Goal: Information Seeking & Learning: Learn about a topic

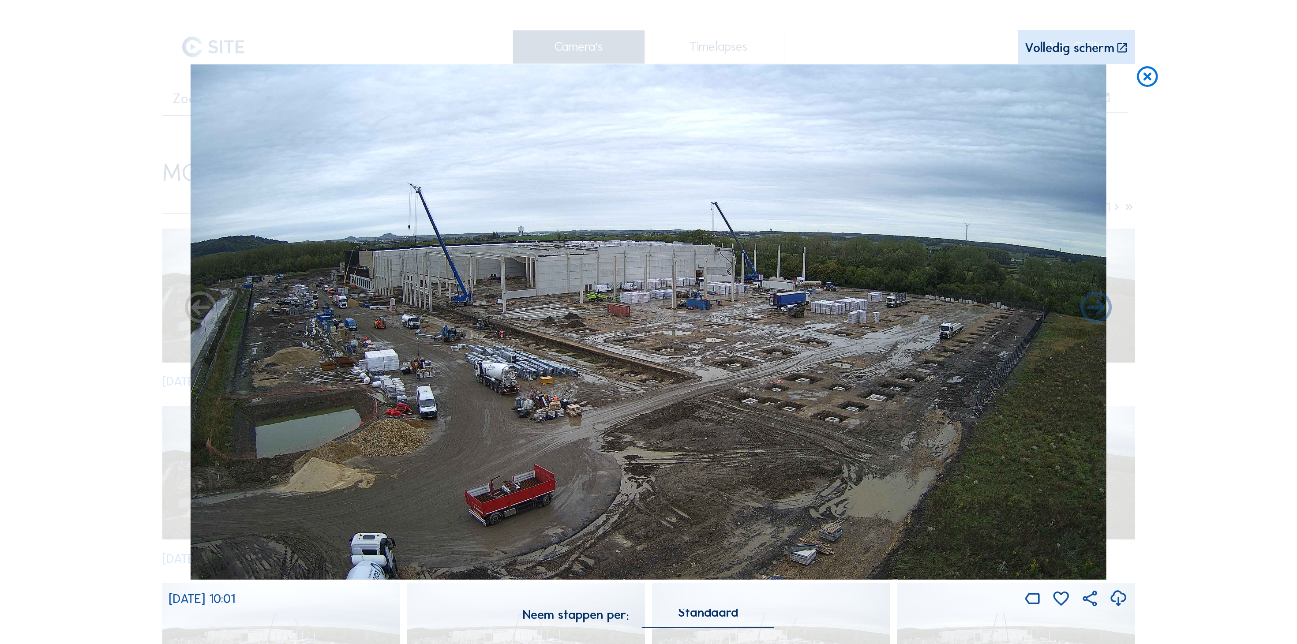
click at [1143, 69] on icon at bounding box center [1146, 77] width 25 height 26
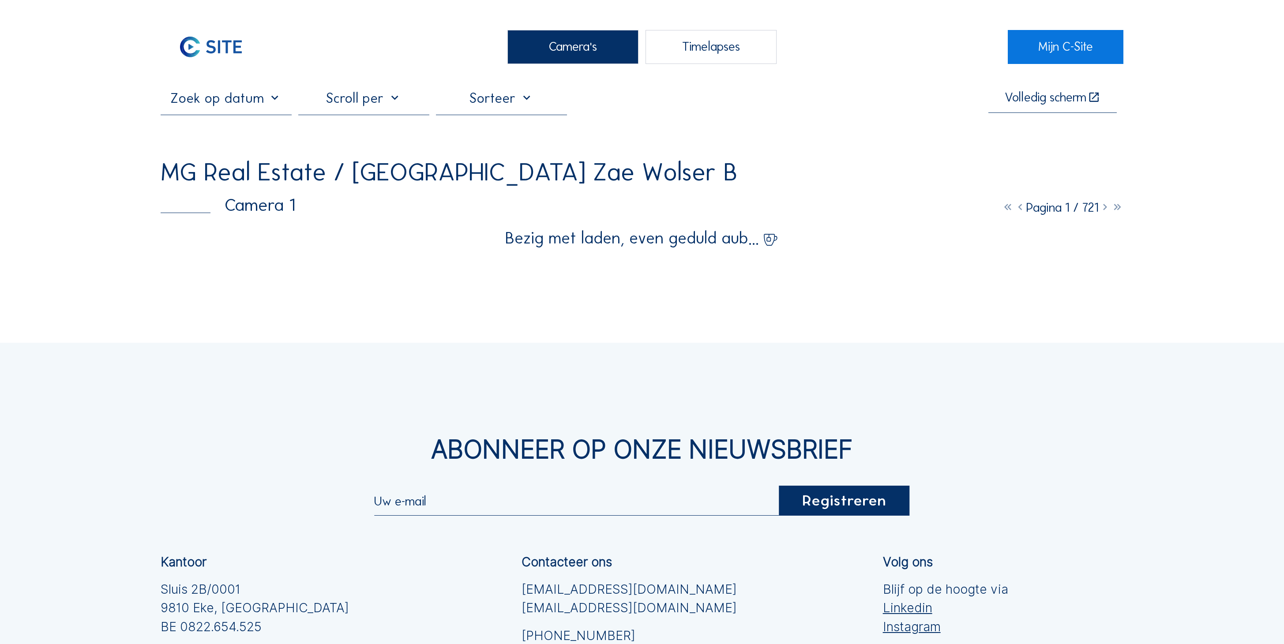
click at [1109, 200] on icon at bounding box center [1104, 207] width 12 height 15
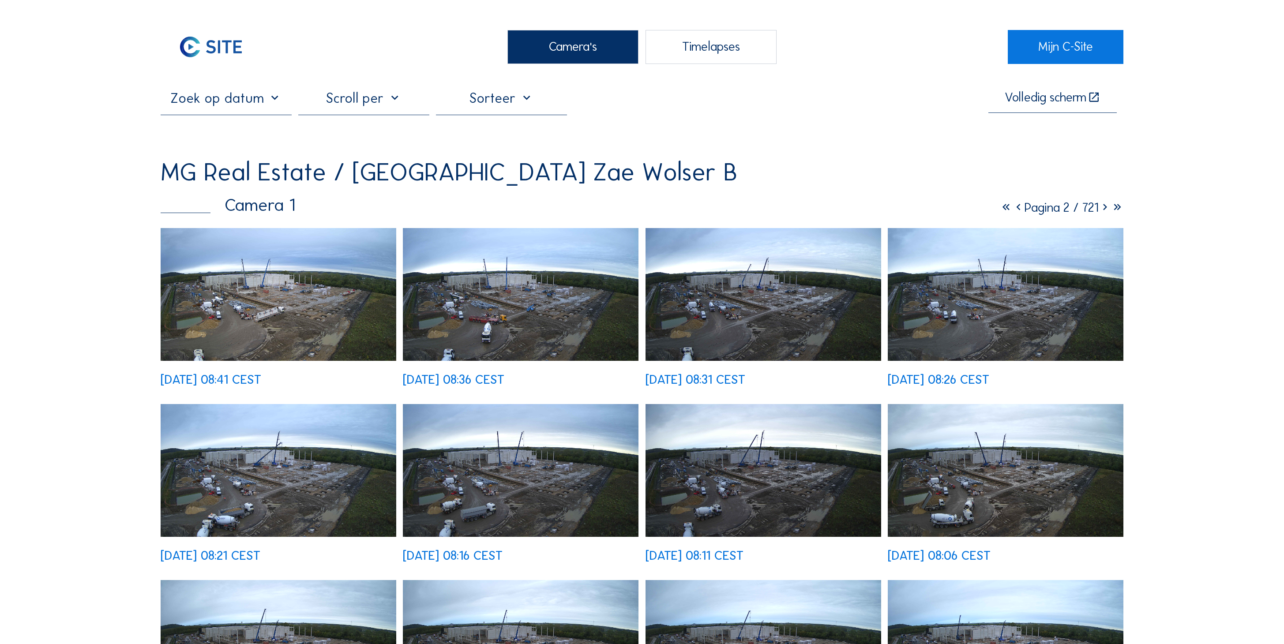
click at [1109, 200] on icon at bounding box center [1104, 207] width 12 height 15
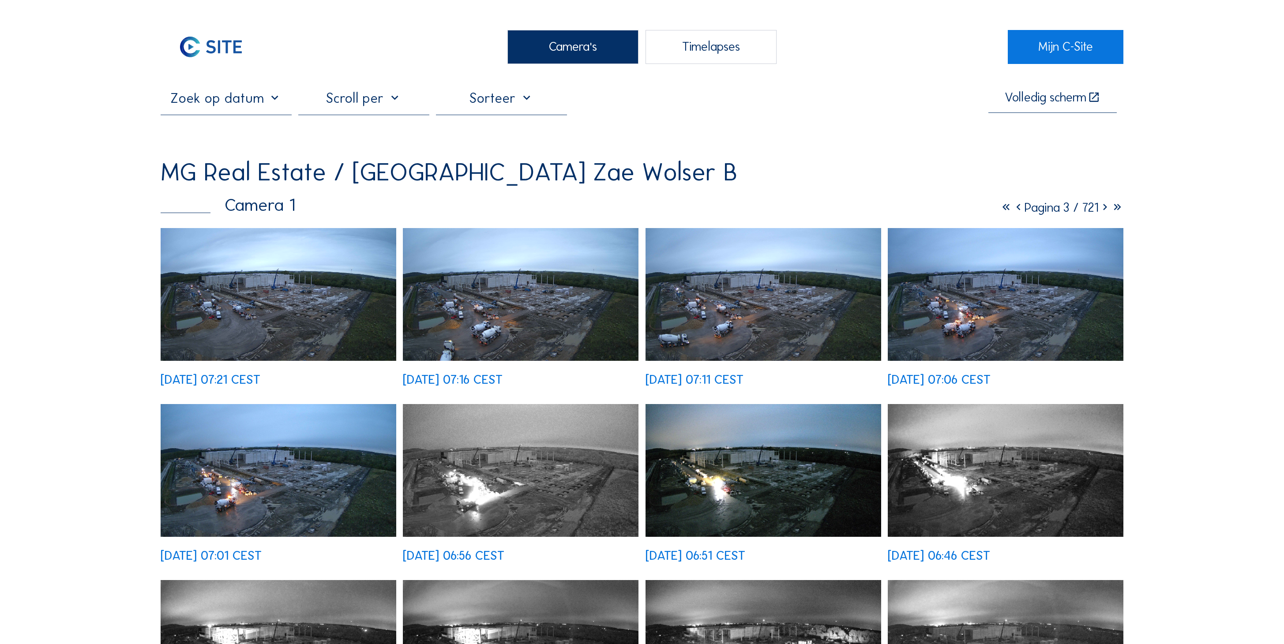
click at [1109, 200] on icon at bounding box center [1104, 207] width 12 height 15
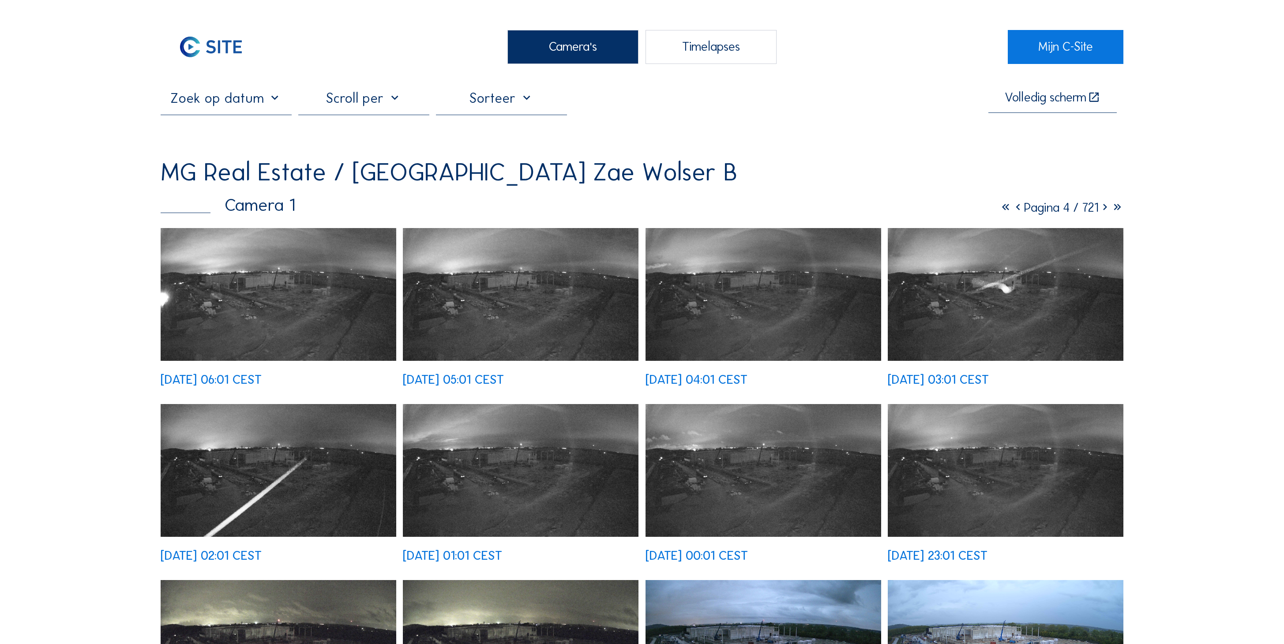
click at [1109, 200] on icon at bounding box center [1104, 207] width 12 height 15
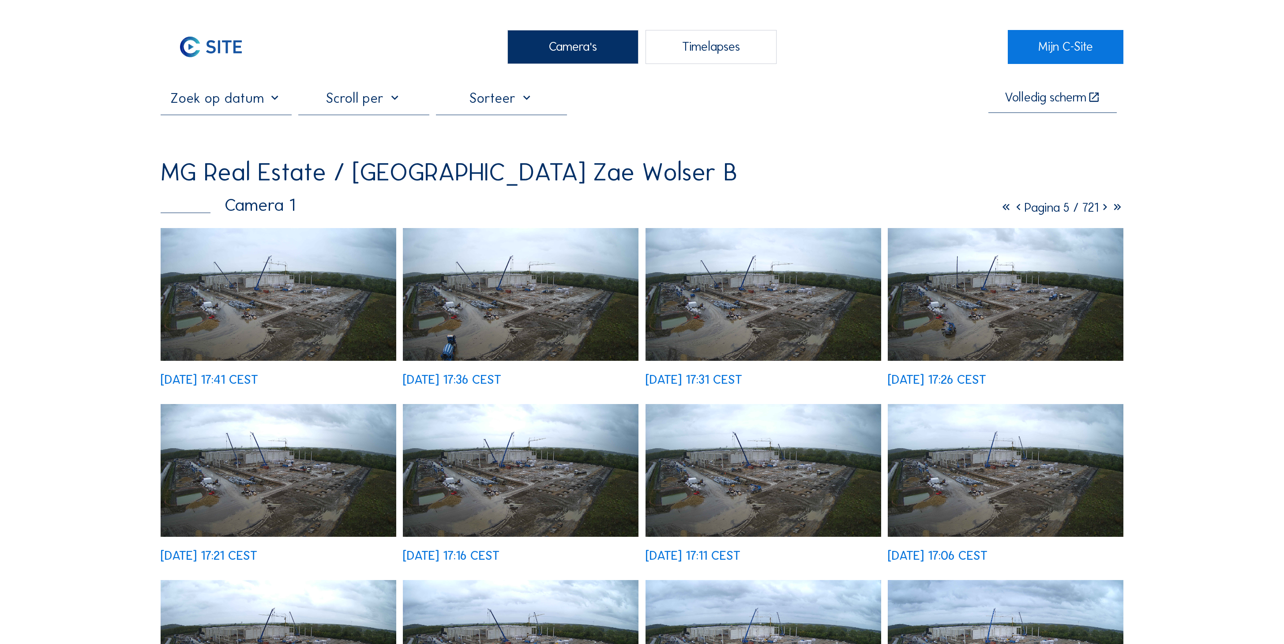
click at [264, 266] on img at bounding box center [279, 294] width 236 height 133
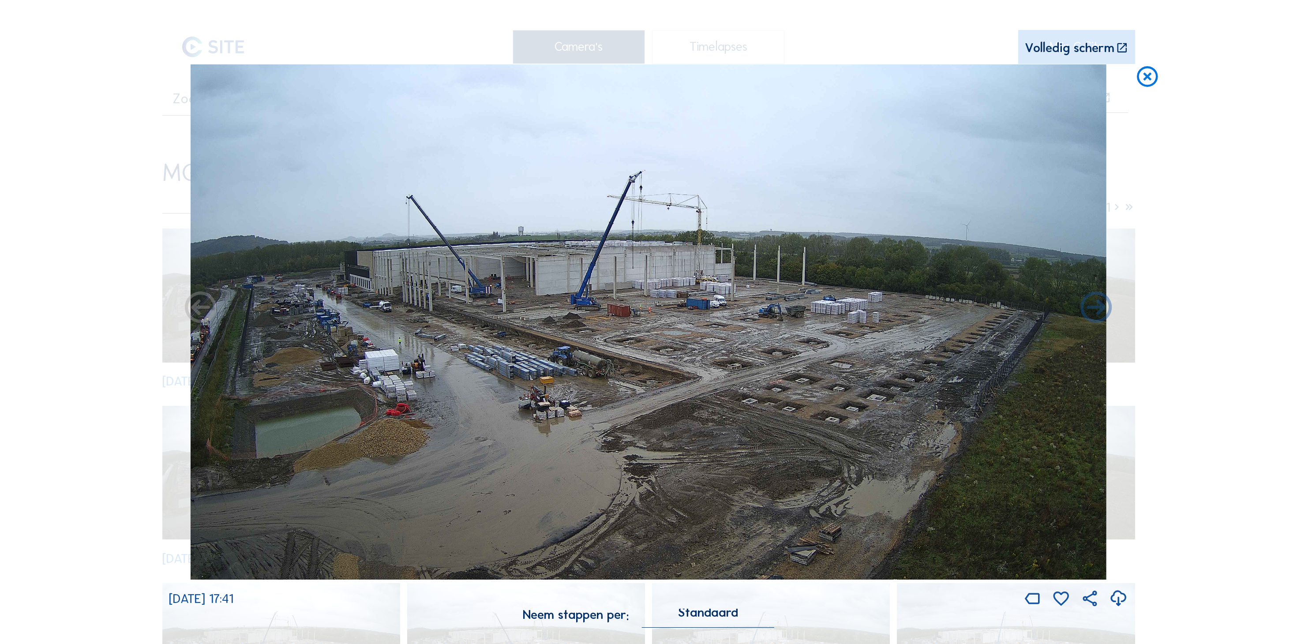
click at [1142, 64] on icon at bounding box center [1146, 77] width 25 height 26
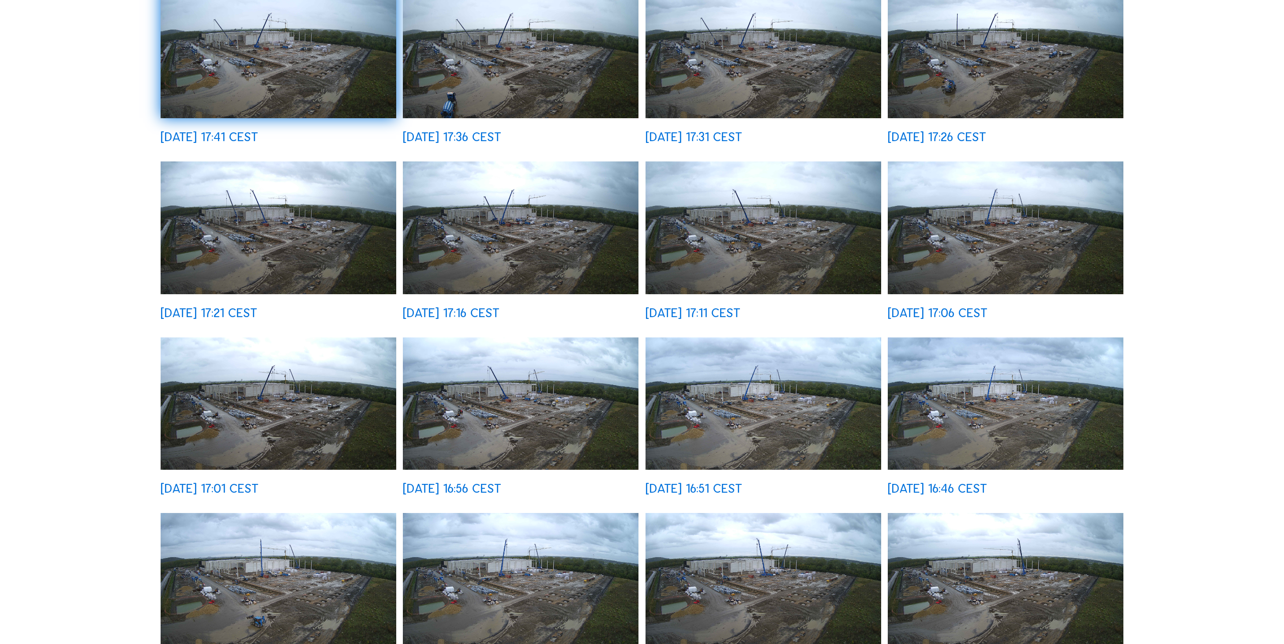
scroll to position [249, 0]
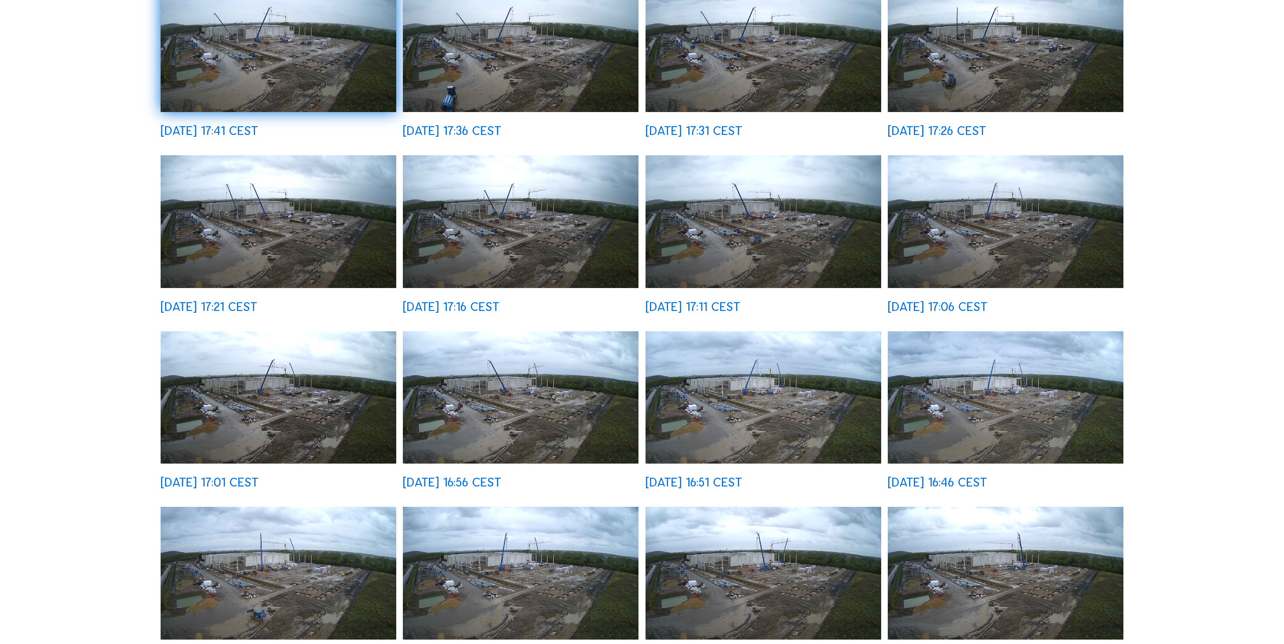
click at [770, 517] on img at bounding box center [763, 573] width 236 height 133
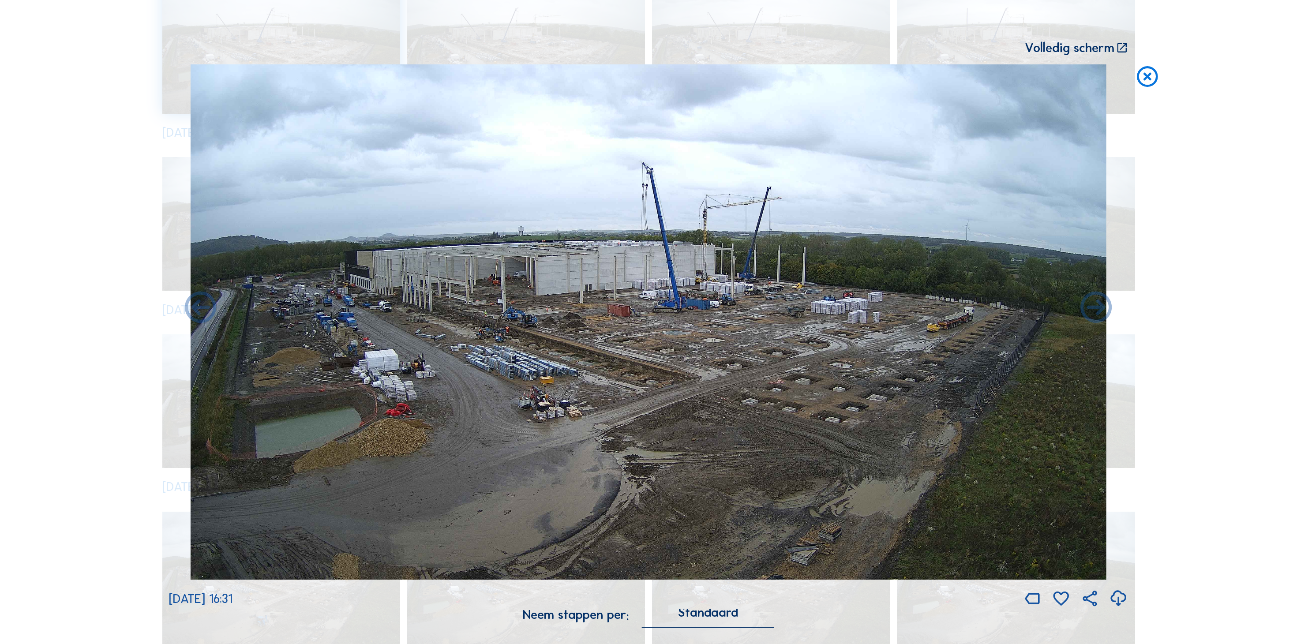
click at [1143, 66] on icon at bounding box center [1146, 77] width 25 height 26
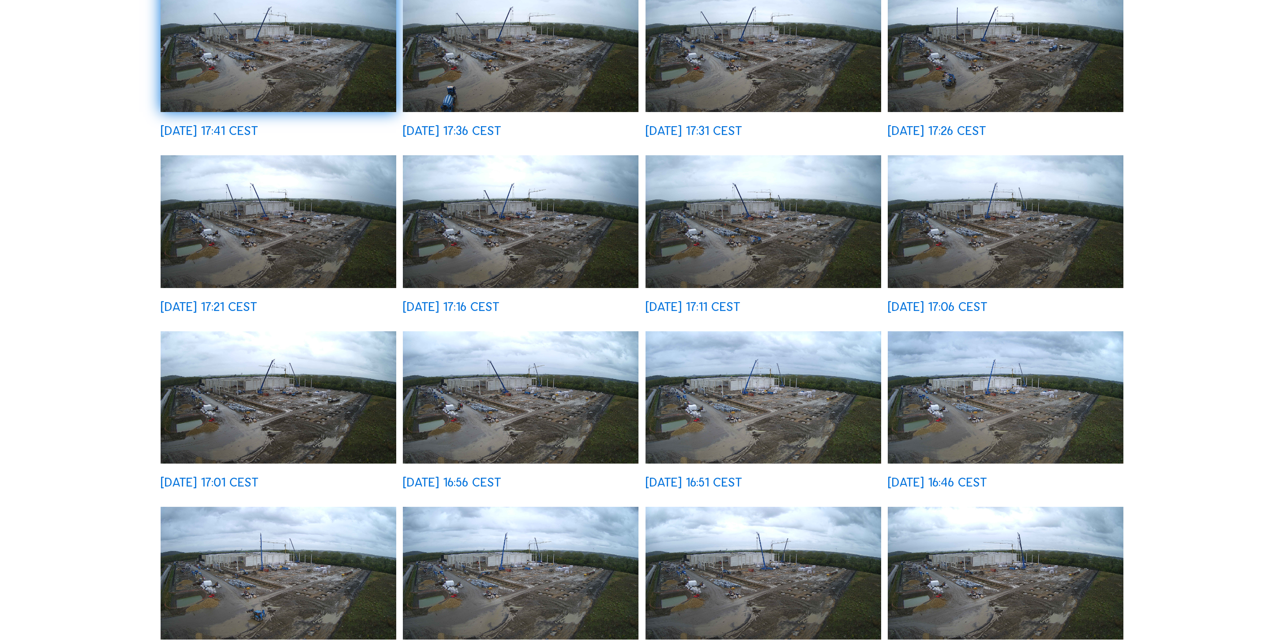
click at [727, 218] on img at bounding box center [763, 221] width 236 height 133
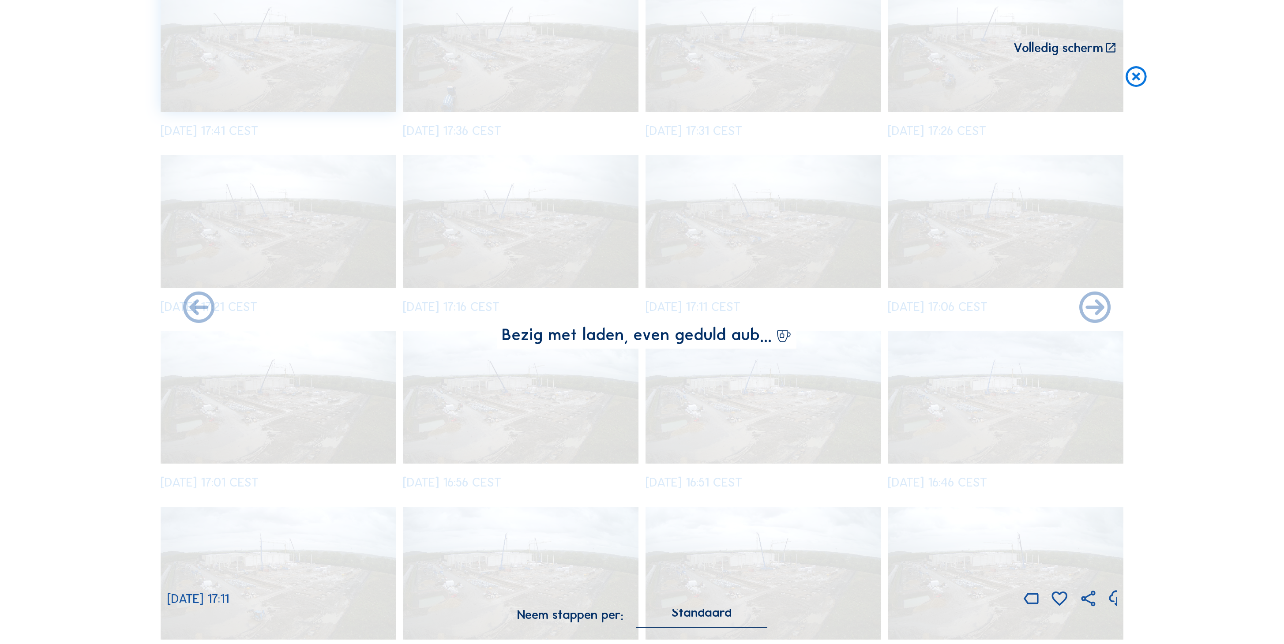
scroll to position [135, 0]
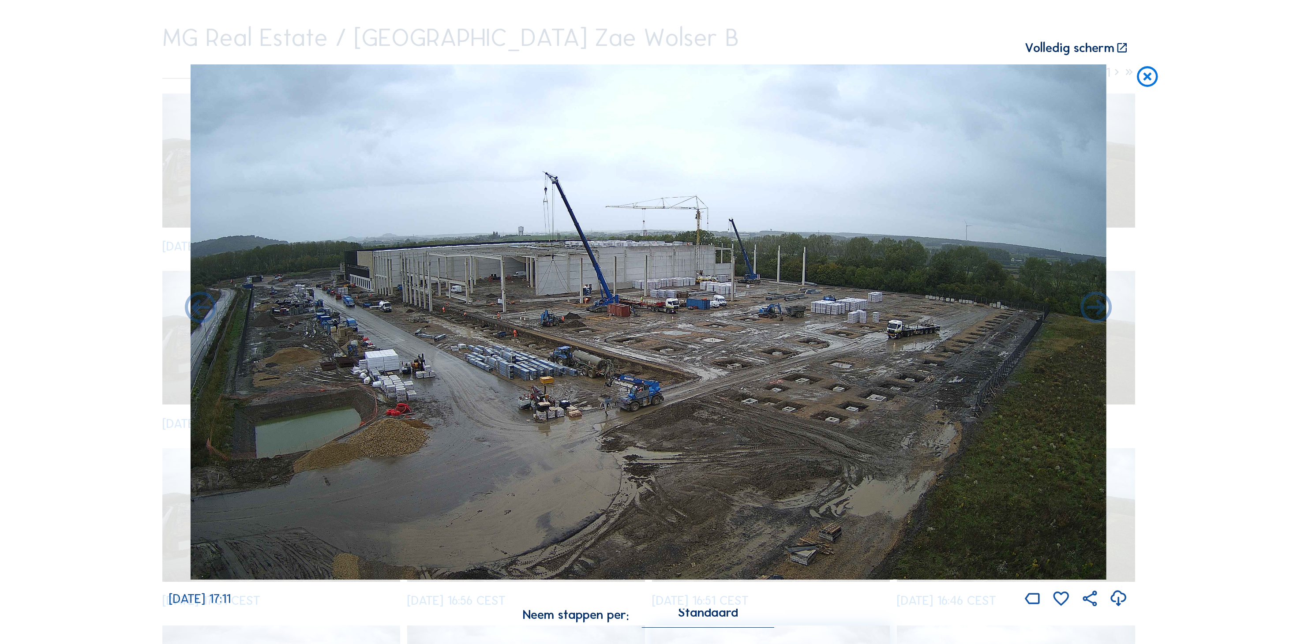
click at [1140, 66] on icon at bounding box center [1146, 77] width 25 height 26
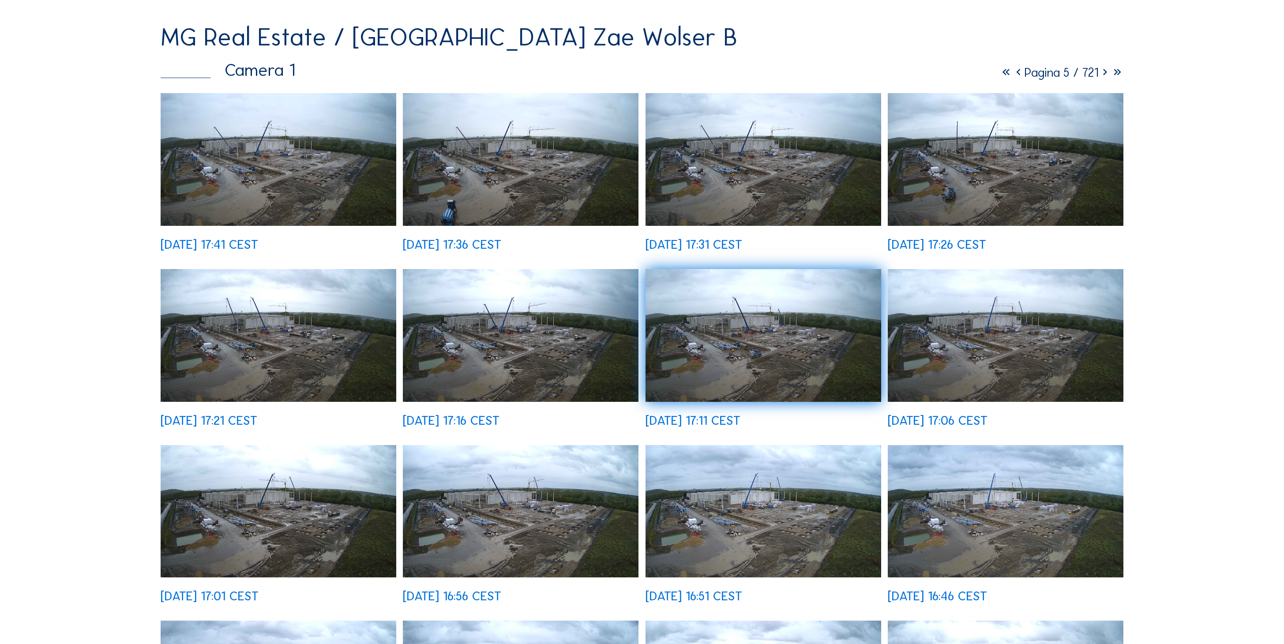
click at [803, 168] on img at bounding box center [763, 159] width 236 height 133
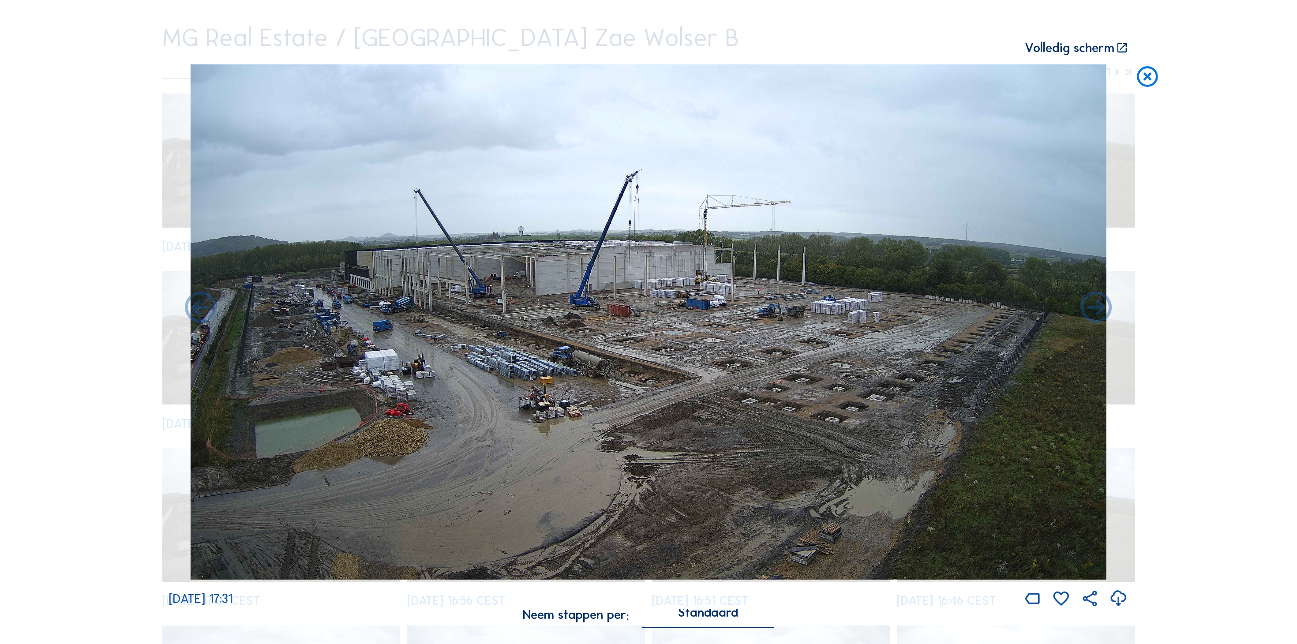
click at [1142, 66] on icon at bounding box center [1146, 77] width 25 height 26
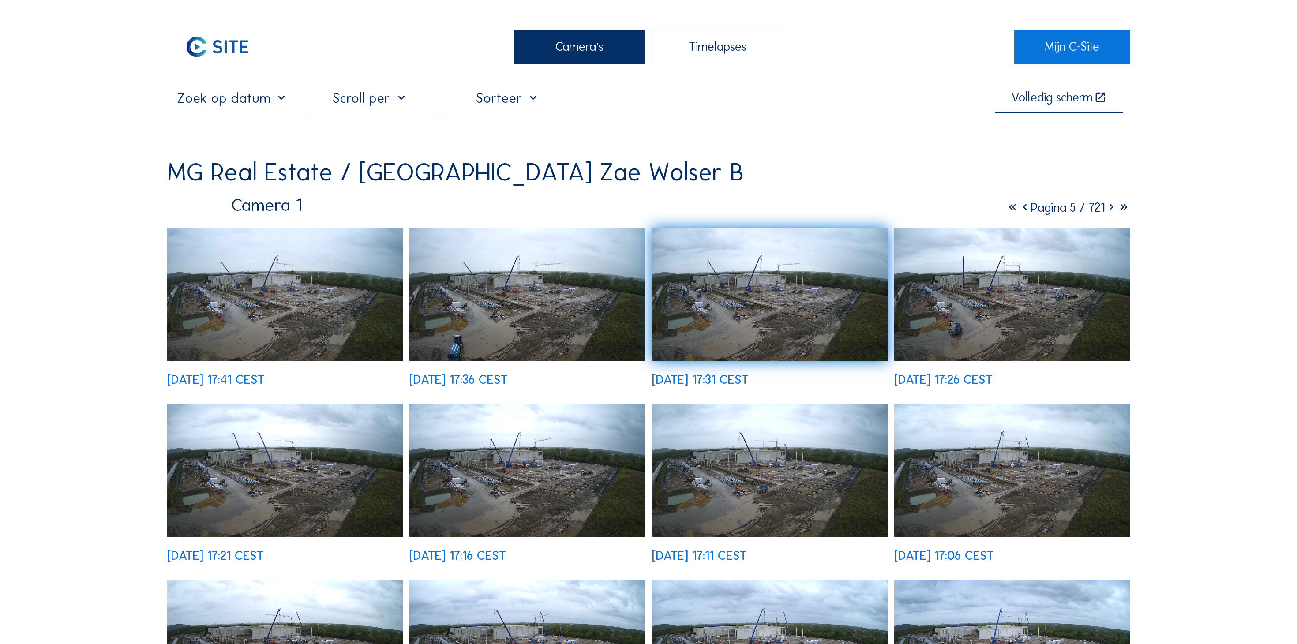
scroll to position [0, 0]
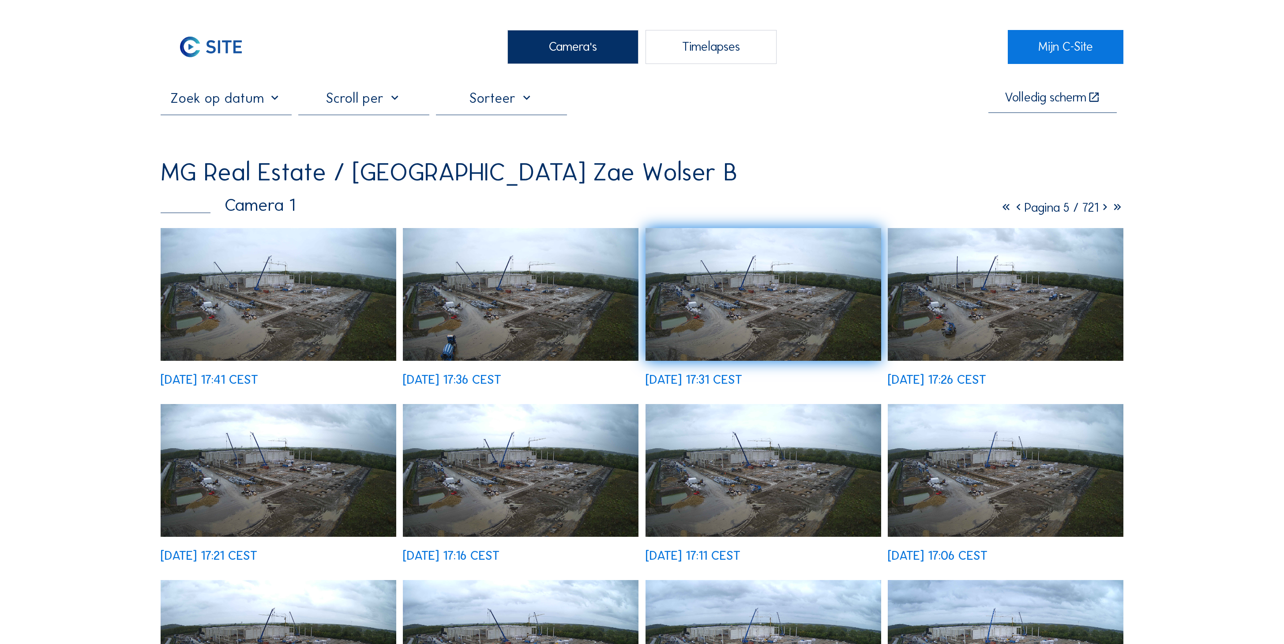
click at [1012, 200] on icon at bounding box center [1005, 207] width 12 height 15
click at [1038, 172] on div "MG Real Estate / Luxemburg Zae Wolser B Camera 1 Pagina 1 / 721 Mo 22 Sep 2025 …" at bounding box center [642, 537] width 963 height 754
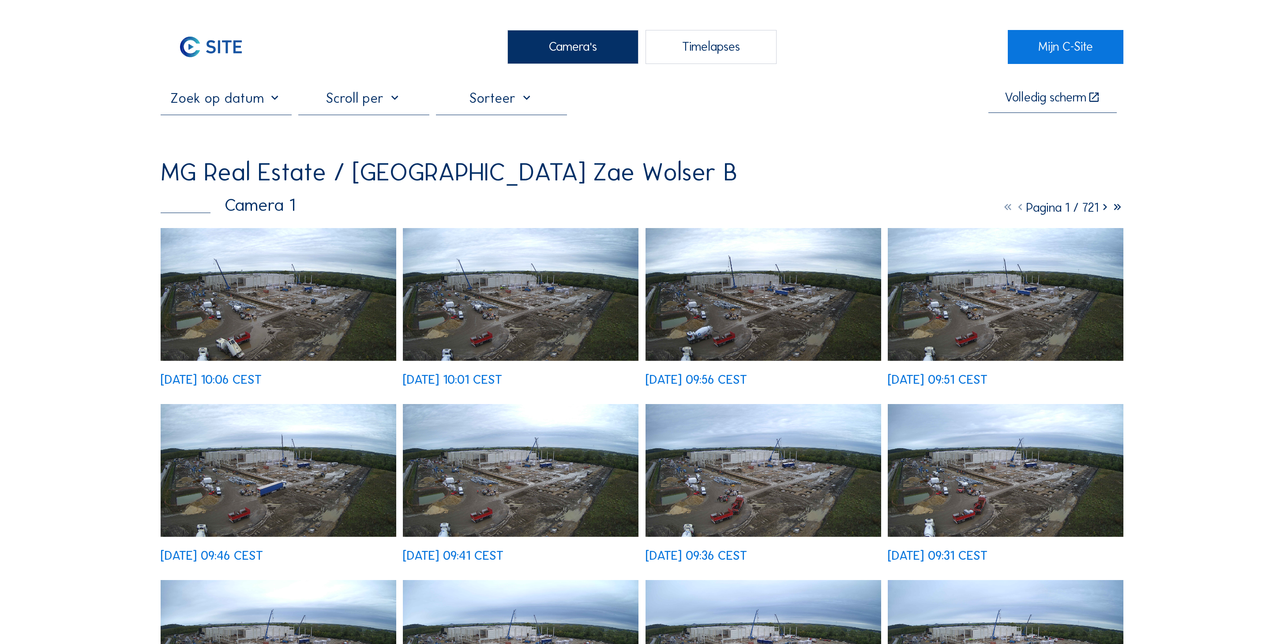
click at [315, 251] on img at bounding box center [279, 294] width 236 height 133
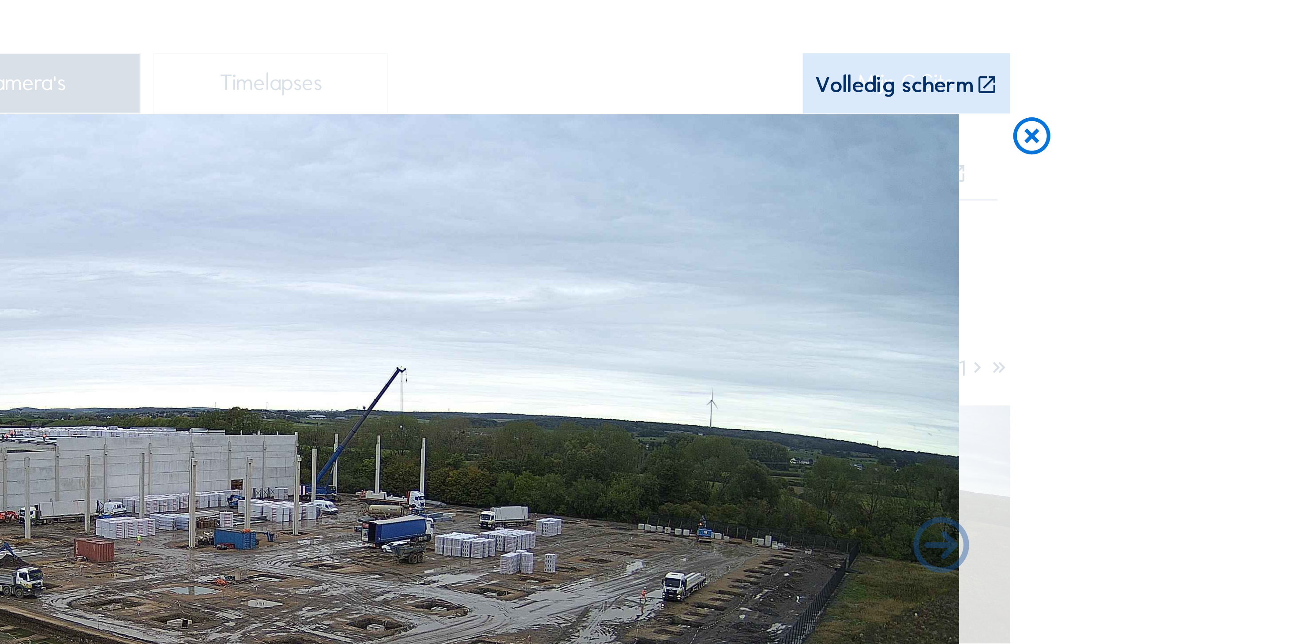
click at [1134, 64] on icon at bounding box center [1146, 77] width 25 height 26
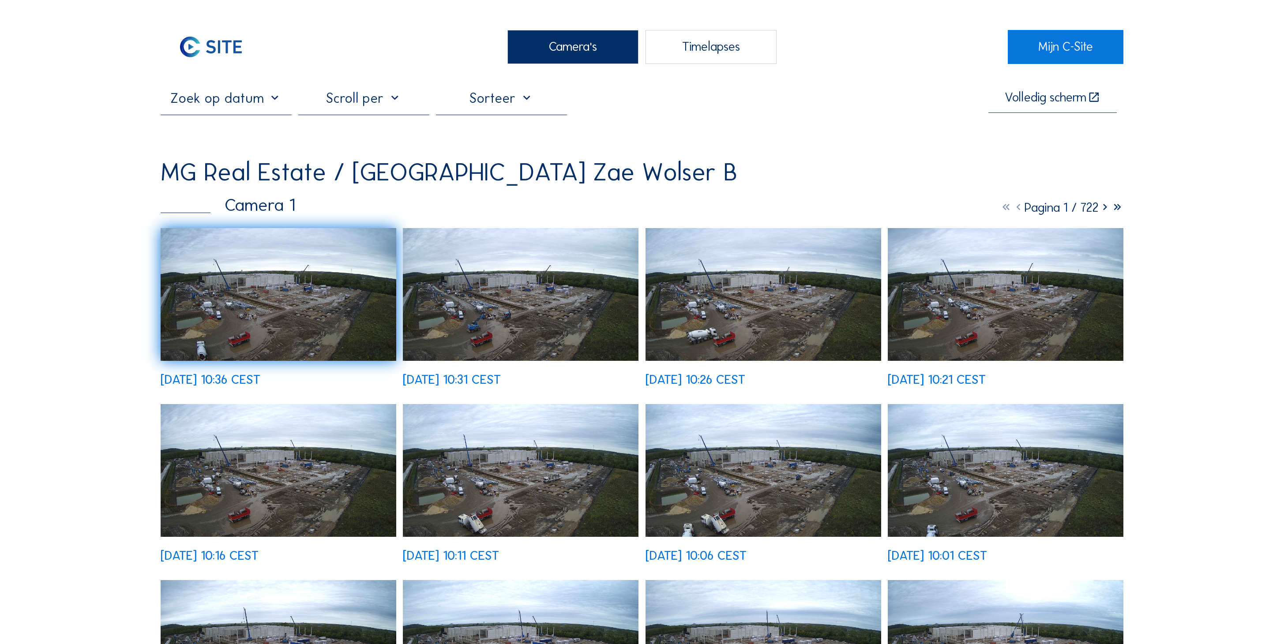
click at [304, 270] on img at bounding box center [279, 294] width 236 height 133
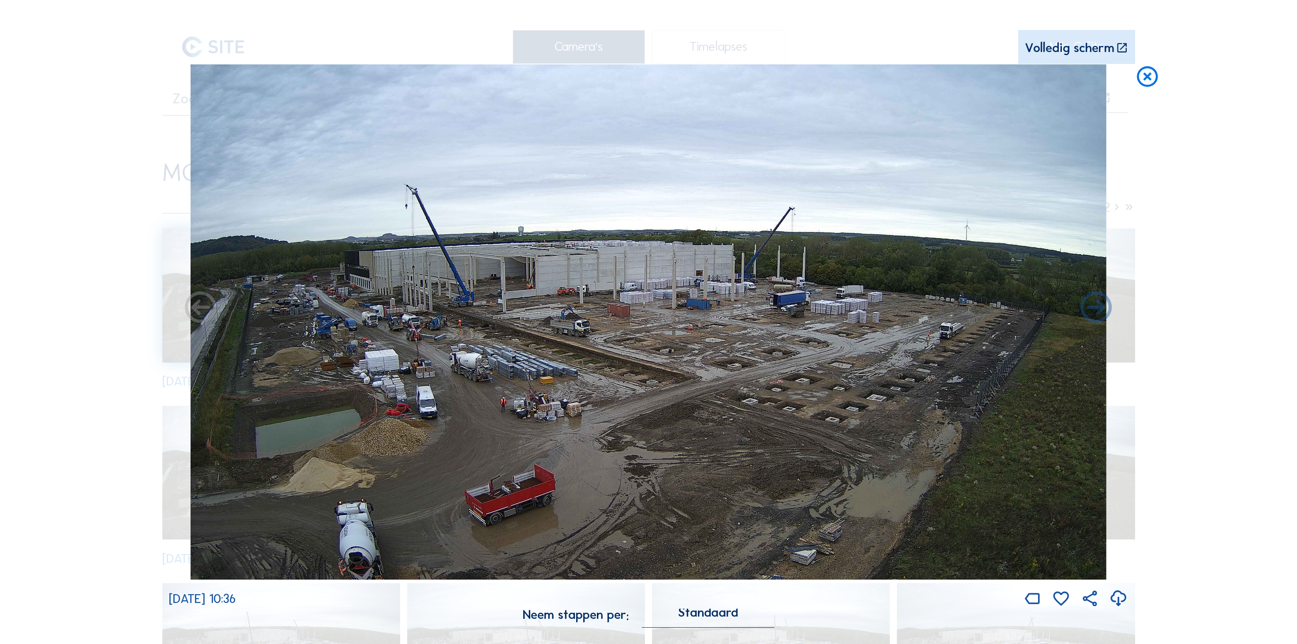
click at [1097, 47] on div "Volledig scherm" at bounding box center [1070, 48] width 90 height 13
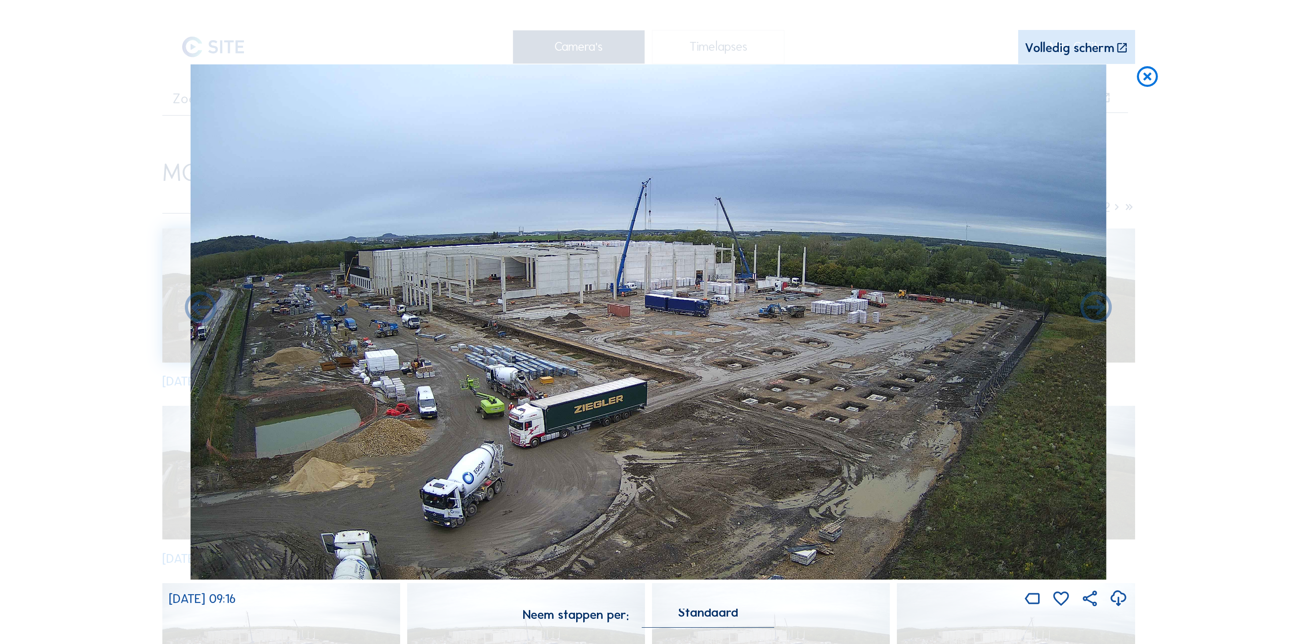
click at [1105, 47] on div "Volledig scherm" at bounding box center [1070, 48] width 90 height 13
